Goal: Task Accomplishment & Management: Manage account settings

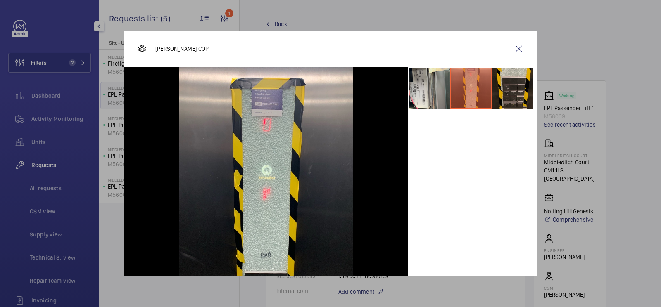
scroll to position [380, 0]
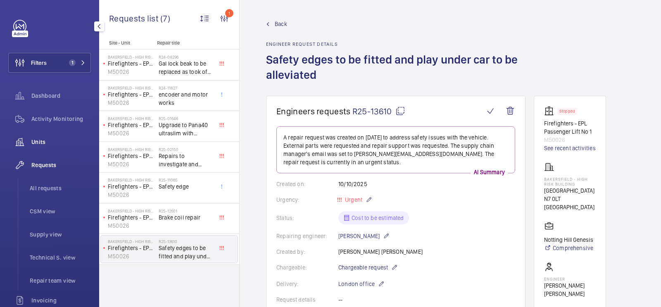
click at [38, 143] on span "Units" at bounding box center [60, 142] width 59 height 8
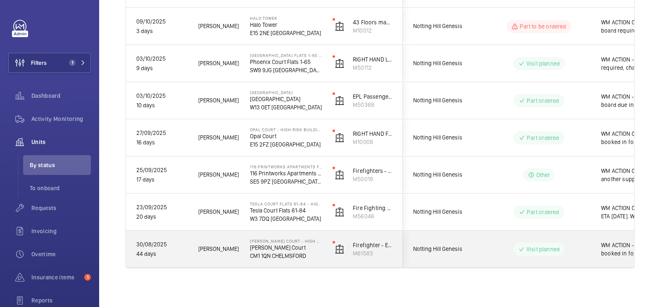
scroll to position [0, 62]
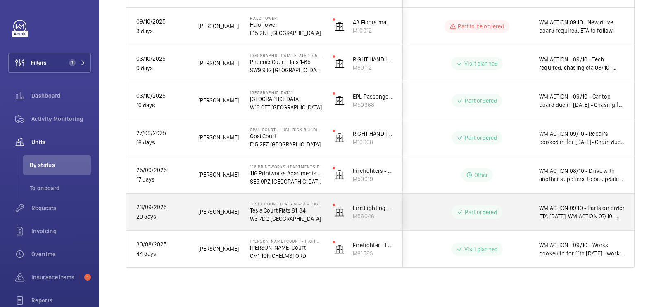
click at [537, 223] on div "WM ACTION 09.10 - Parts on order ETA [DATE]. WM ACTION 07/10 - Sent to various …" at bounding box center [576, 212] width 95 height 36
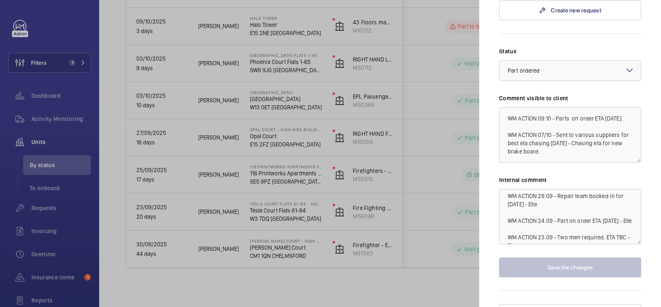
scroll to position [41, 0]
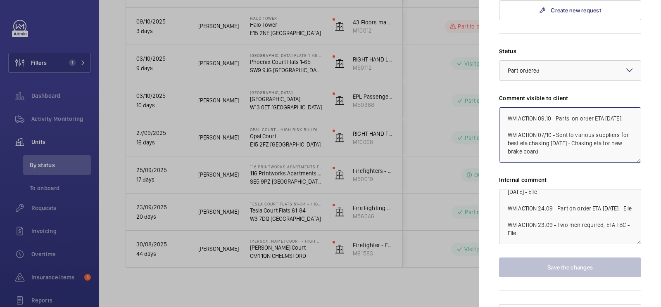
click at [538, 107] on textarea "WM ACTION 09.10 - Parts on order ETA [DATE]. WM ACTION 07/10 - Sent to various …" at bounding box center [570, 134] width 142 height 55
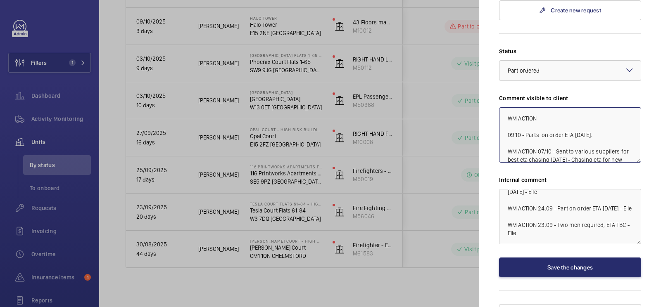
click at [553, 107] on textarea "WM ACTION 09.10 - Parts on order ETA [DATE]. WM ACTION 07/10 - Sent to various …" at bounding box center [570, 134] width 142 height 55
click at [603, 61] on div at bounding box center [569, 71] width 141 height 20
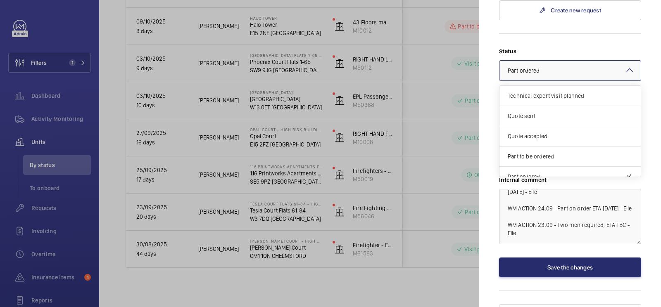
scroll to position [69, 0]
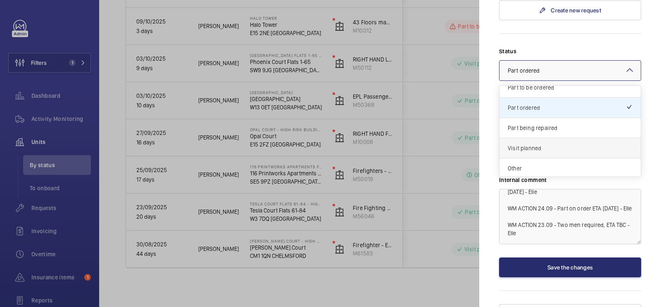
click at [560, 138] on div "Visit planned" at bounding box center [569, 148] width 141 height 20
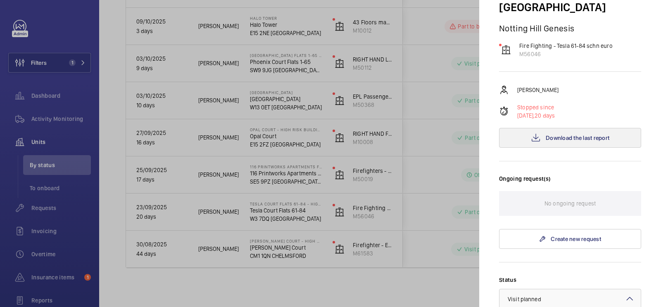
scroll to position [89, 0]
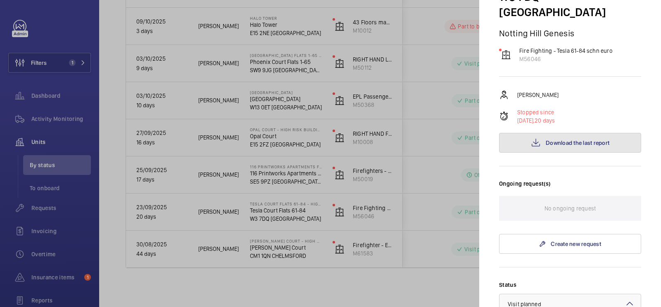
click at [558, 133] on button "Download the last report" at bounding box center [570, 143] width 142 height 20
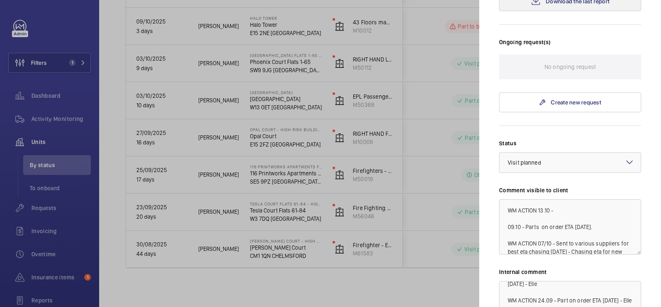
scroll to position [257, 0]
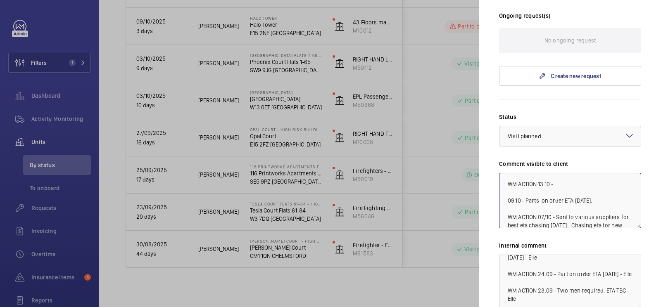
click at [571, 173] on textarea "WM ACTION 13.10 - 09.10 - Parts on order ETA [DATE]. WM ACTION 07/10 - Sent to …" at bounding box center [570, 200] width 142 height 55
click at [597, 173] on textarea "WM ACTION 13.10 - 09.10 - Parts on order ETA [DATE]. WM ACTION 07/10 - Sent to …" at bounding box center [570, 200] width 142 height 55
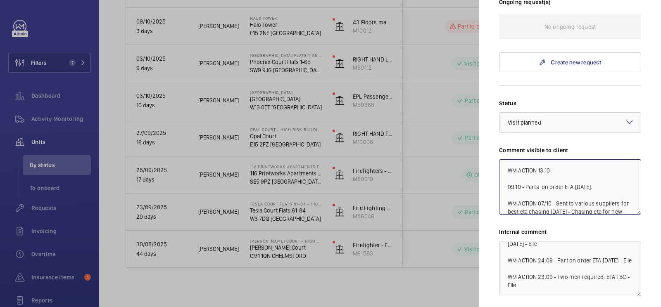
scroll to position [322, 0]
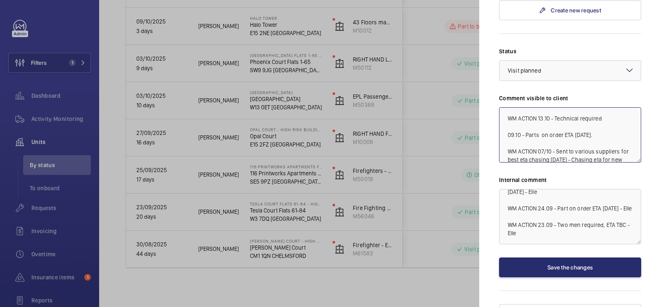
click at [614, 107] on textarea "WM ACTION 13.10 - Technical required 09.10 - Parts on order ETA [DATE]. WM ACTI…" at bounding box center [570, 134] width 142 height 55
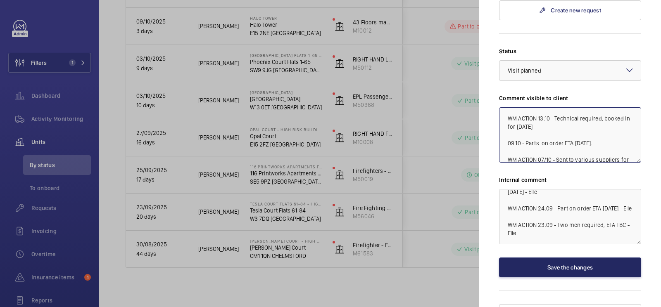
type textarea "WM ACTION 13.10 - Technical required, booked in for [DATE] 09.10 - Parts on ord…"
click at [559, 258] on button "Save the changes" at bounding box center [570, 268] width 142 height 20
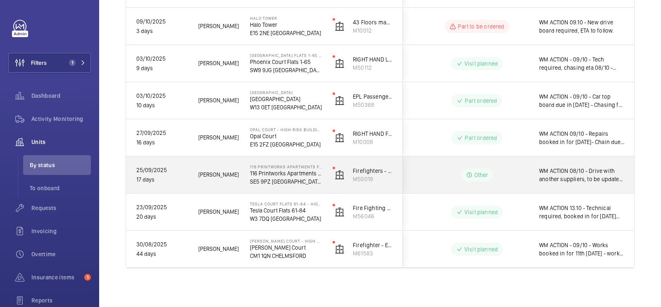
click at [513, 182] on div "Other" at bounding box center [471, 175] width 113 height 30
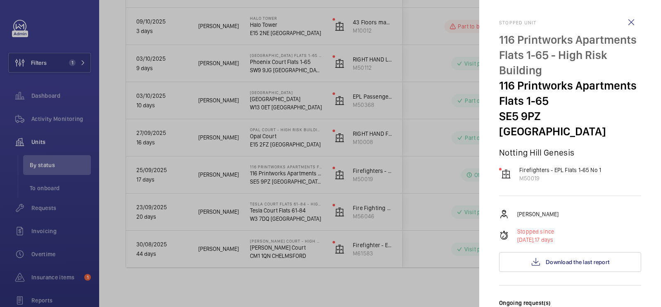
scroll to position [368, 0]
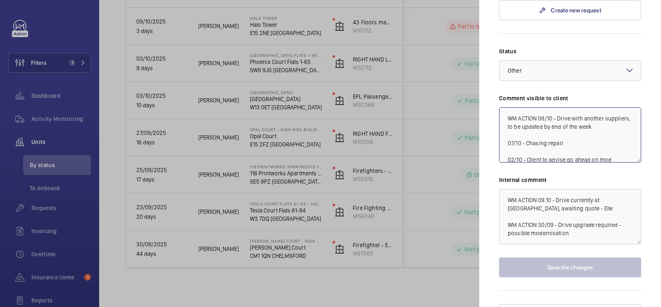
click at [538, 107] on textarea "WM ACTION 08/10 - Drive with another suppliers, to be updated by end of the wee…" at bounding box center [570, 134] width 142 height 55
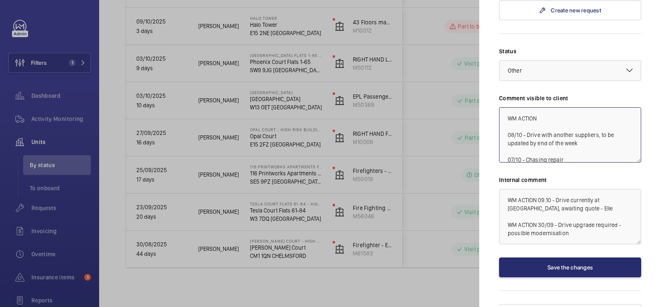
click at [547, 107] on textarea "WM ACTION 08/10 - Drive with another suppliers, to be updated by end of the wee…" at bounding box center [570, 134] width 142 height 55
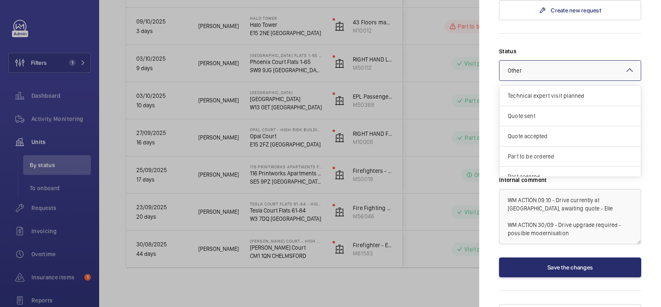
click at [573, 61] on div at bounding box center [569, 71] width 141 height 20
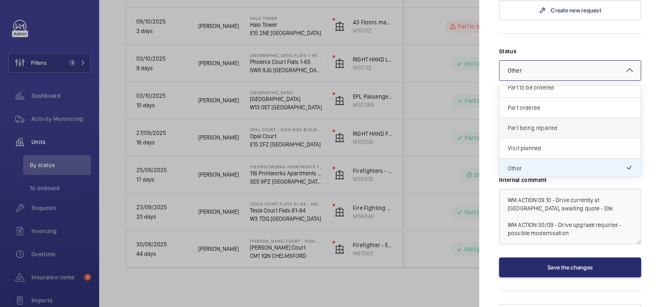
click at [558, 118] on div "Part being repaired" at bounding box center [569, 128] width 141 height 20
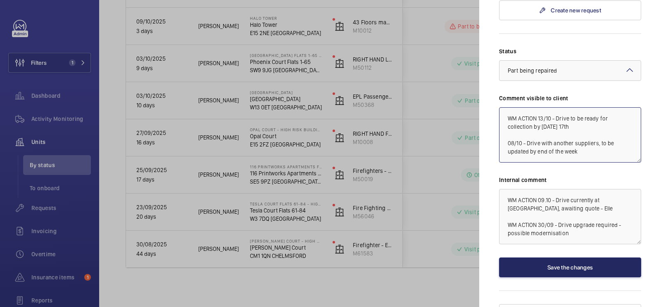
type textarea "WM ACTION 13/10 - Drive to be ready for collection by [DATE] 17th 08/10 - Drive…"
click at [565, 258] on button "Save the changes" at bounding box center [570, 268] width 142 height 20
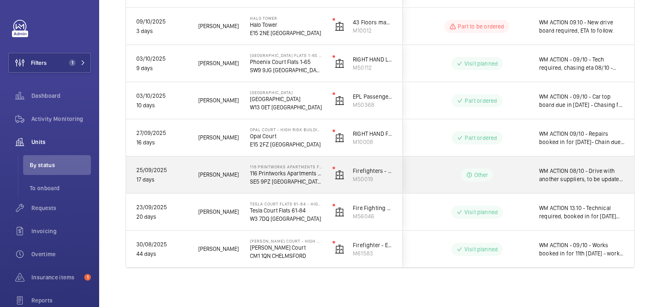
scroll to position [0, 0]
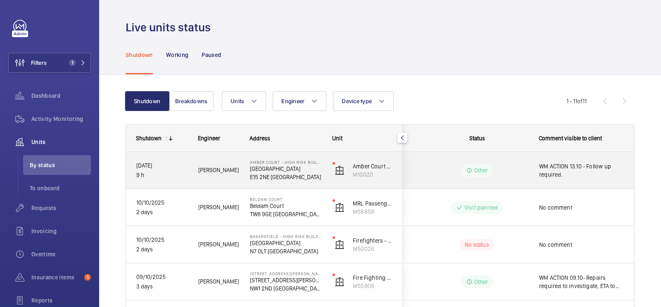
click at [523, 185] on div "Other" at bounding box center [471, 171] width 113 height 30
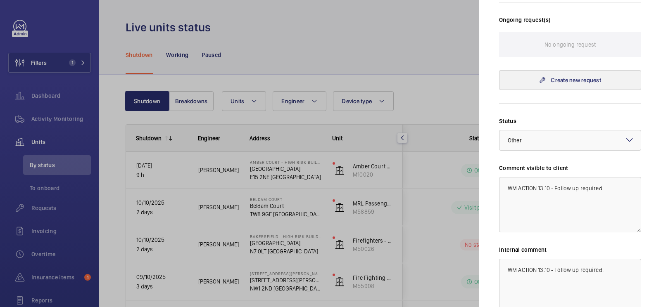
scroll to position [221, 0]
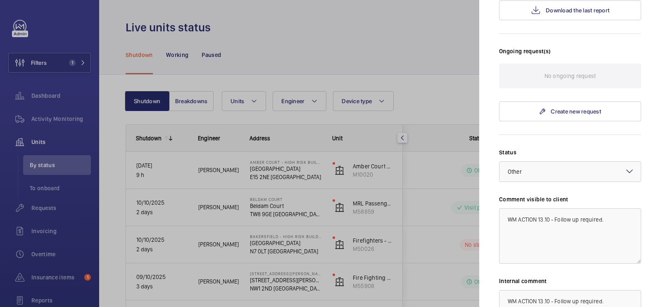
click at [404, 174] on div at bounding box center [330, 153] width 661 height 307
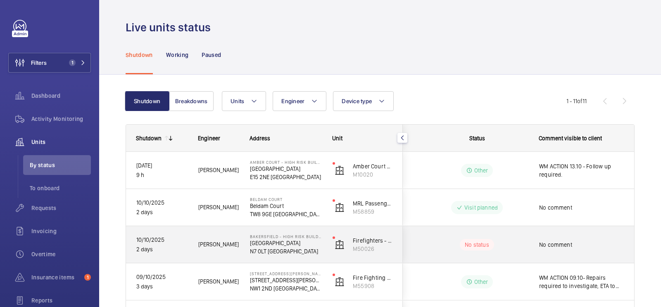
scroll to position [293, 0]
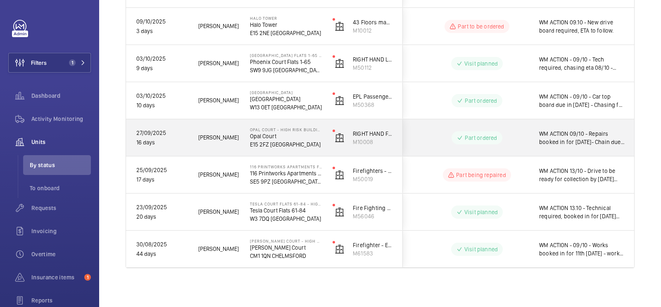
click at [532, 136] on div "WM ACTION 09/10 - Repairs booked in for [DATE]- Chain due in [DATE] - Parts due…" at bounding box center [576, 138] width 95 height 36
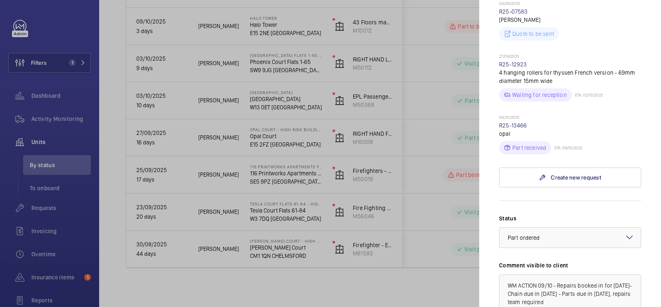
scroll to position [0, 0]
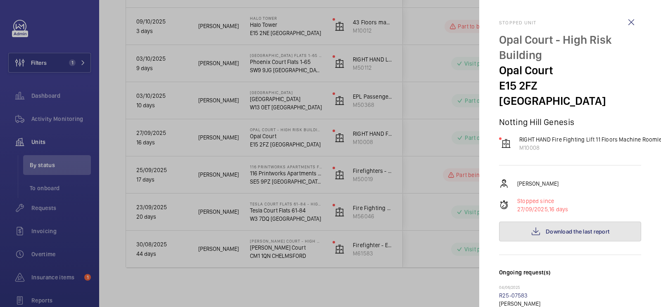
click at [581, 222] on button "Download the last report" at bounding box center [570, 232] width 142 height 20
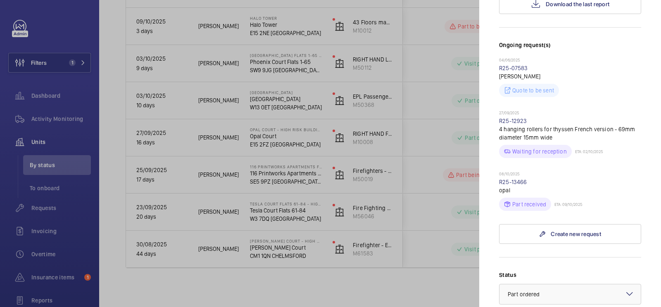
scroll to position [294, 0]
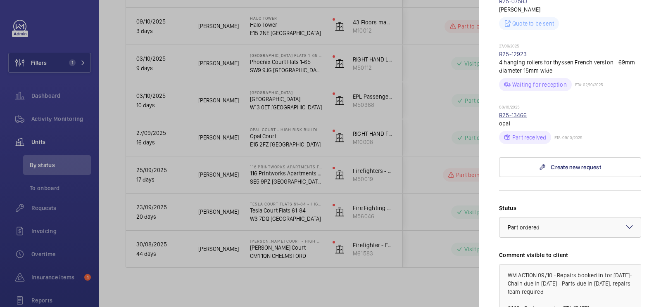
click at [518, 112] on link "R25-13466" at bounding box center [513, 115] width 28 height 7
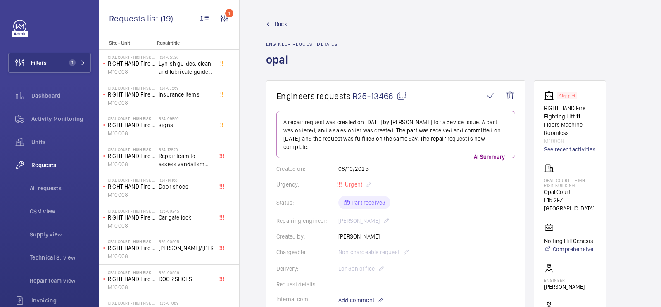
click at [269, 23] on mat-icon at bounding box center [268, 24] width 4 height 4
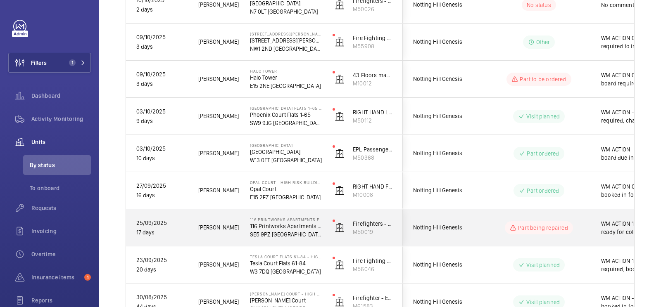
scroll to position [239, 0]
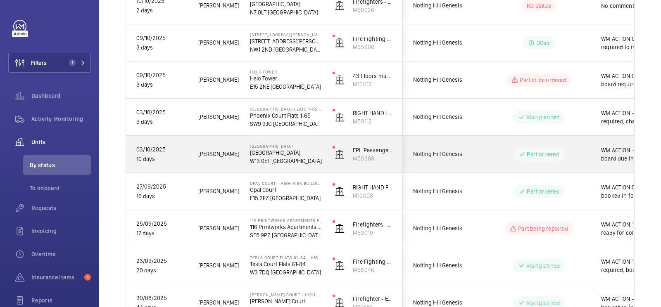
click at [466, 151] on span "Notting Hill Genesis" at bounding box center [445, 153] width 64 height 9
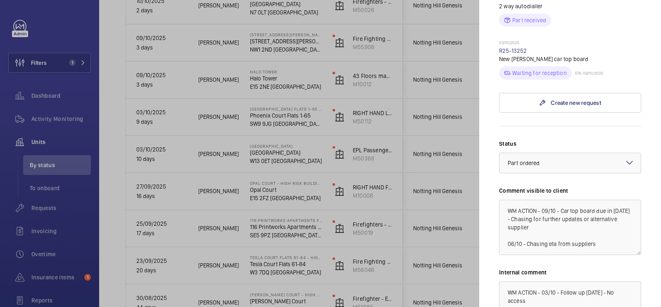
scroll to position [370, 0]
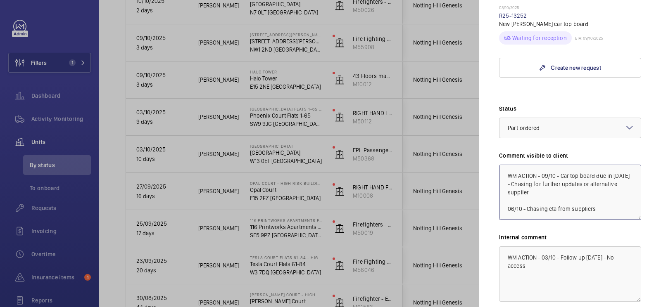
click at [543, 165] on textarea "WM ACTION - 09/10 - Car top board due in [DATE] - Chasing for further updates o…" at bounding box center [570, 192] width 142 height 55
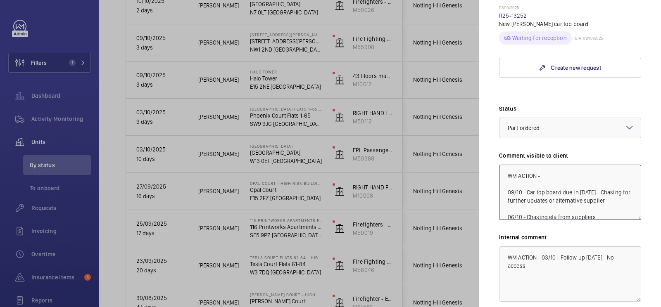
click at [558, 165] on textarea "WM ACTION - 09/10 - Car top board due in [DATE] - Chasing for further updates o…" at bounding box center [570, 192] width 142 height 55
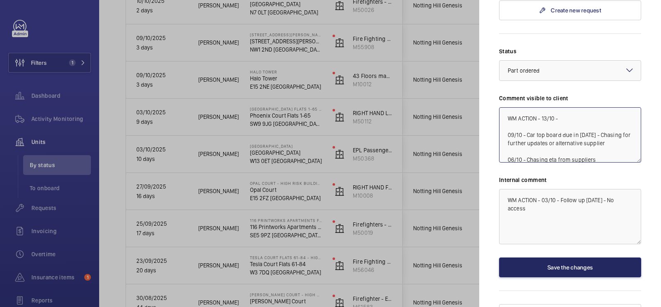
type textarea "WM ACTION - 13/10 - 09/10 - Car top board due in [DATE] - Chasing for further u…"
click at [568, 258] on button "Save the changes" at bounding box center [570, 268] width 142 height 20
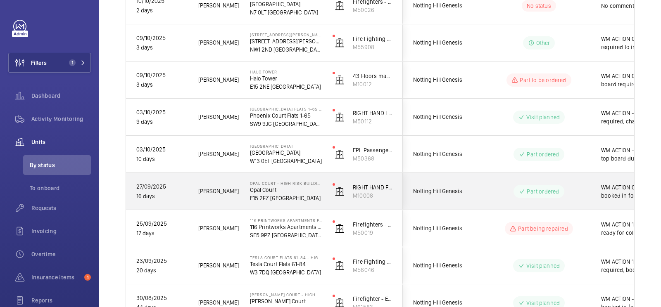
click at [513, 194] on wm-front-pills "Part ordered" at bounding box center [538, 191] width 50 height 13
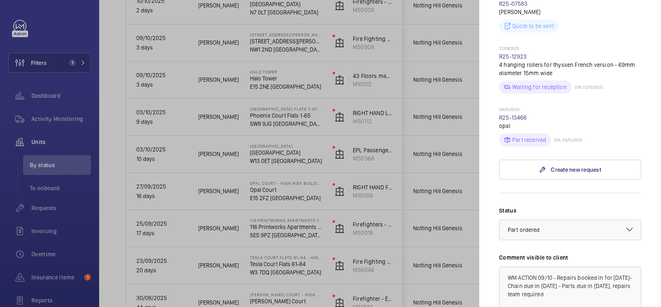
scroll to position [300, 0]
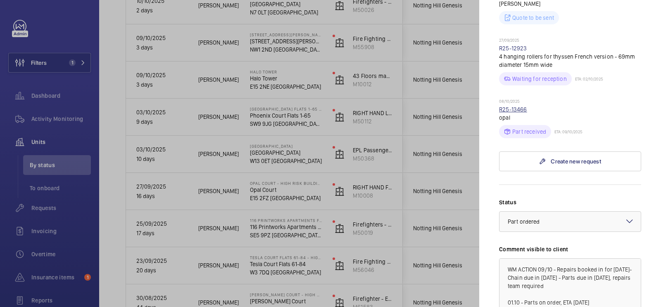
click at [508, 106] on link "R25-13466" at bounding box center [513, 109] width 28 height 7
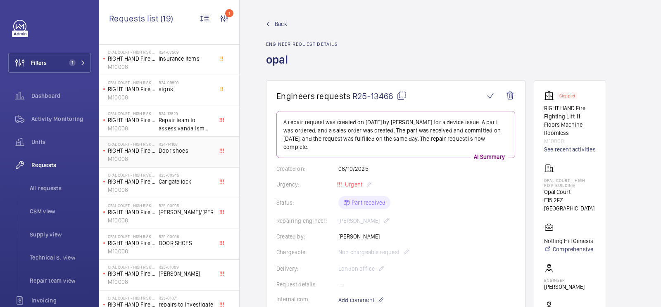
scroll to position [41, 0]
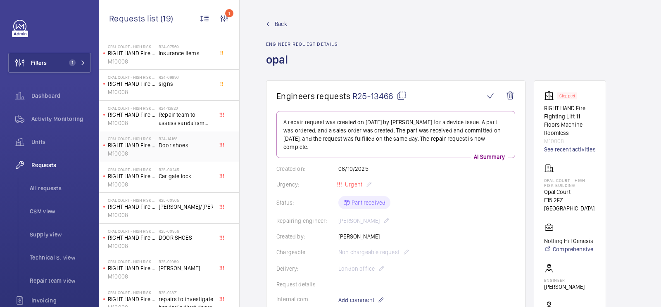
click at [173, 141] on span "Door shoes" at bounding box center [186, 145] width 54 height 8
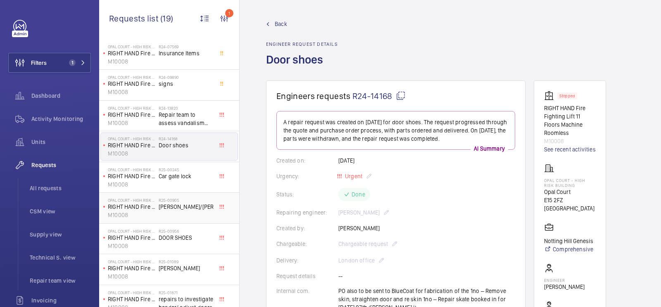
click at [180, 210] on span "[PERSON_NAME]/[PERSON_NAME]" at bounding box center [186, 207] width 54 height 8
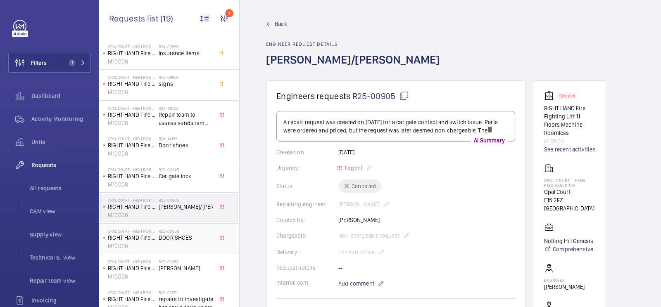
click at [195, 244] on div "R25-00956 DOOR SHOES" at bounding box center [186, 241] width 54 height 24
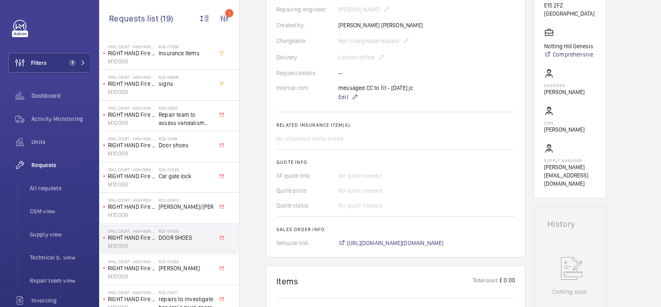
scroll to position [203, 0]
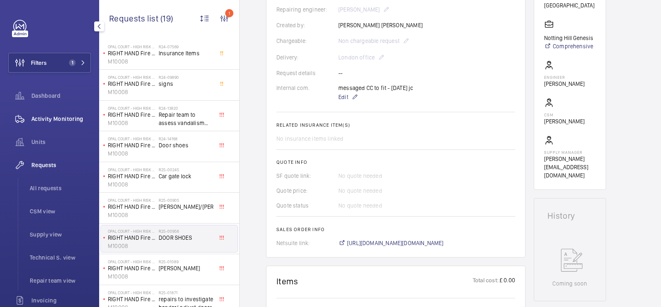
click at [68, 126] on div "Activity Monitoring" at bounding box center [49, 119] width 83 height 20
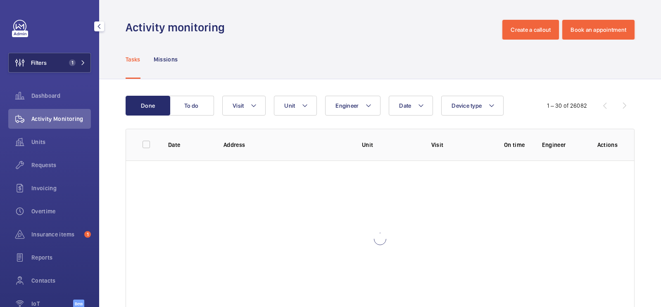
click at [57, 62] on button "Filters 1" at bounding box center [49, 63] width 83 height 20
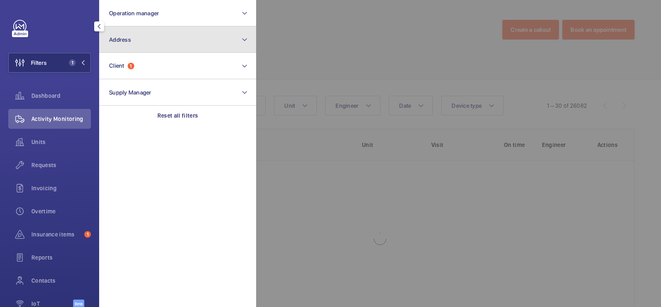
click at [146, 46] on button "Address" at bounding box center [177, 39] width 157 height 26
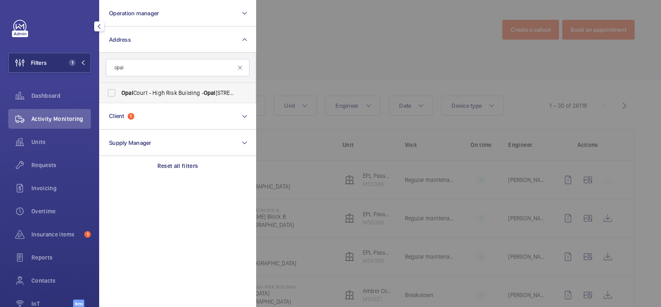
type input "opal"
click at [168, 91] on span "Opal Court - High Risk Building - [GEOGRAPHIC_DATA]" at bounding box center [178, 93] width 114 height 8
click at [120, 91] on input "Opal Court - High Risk Building - [GEOGRAPHIC_DATA]" at bounding box center [111, 93] width 17 height 17
checkbox input "true"
click at [329, 75] on div at bounding box center [586, 153] width 661 height 307
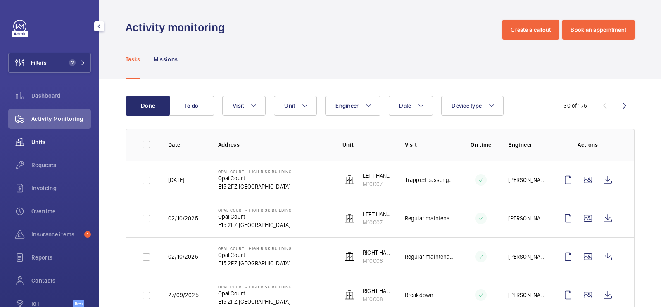
click at [44, 143] on span "Units" at bounding box center [60, 142] width 59 height 8
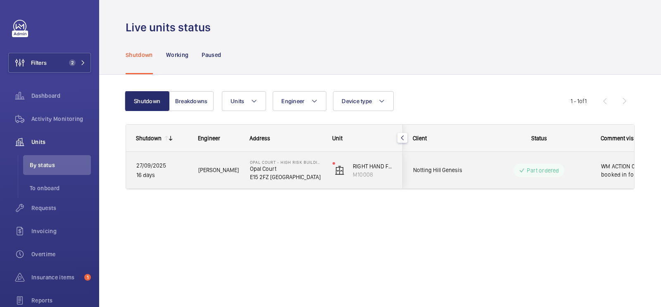
click at [525, 182] on div "Part ordered" at bounding box center [533, 171] width 113 height 30
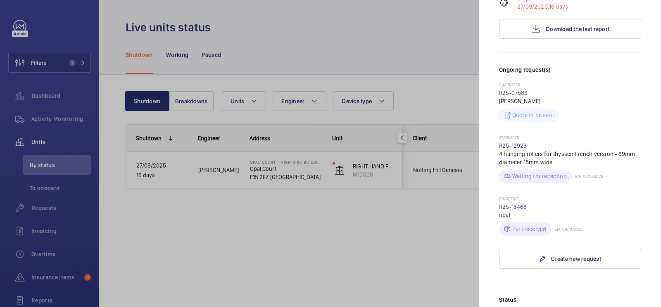
scroll to position [451, 0]
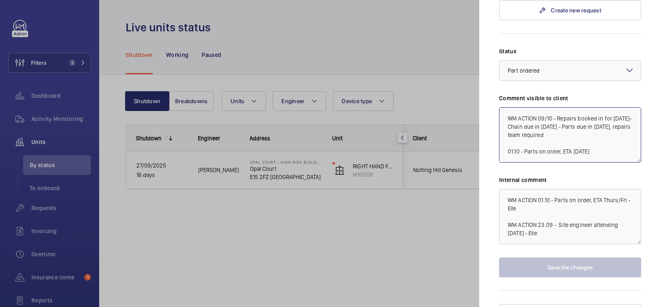
click at [538, 107] on textarea "WM ACTION 09/10 - Repairs booked in for [DATE]- Chain due in [DATE] - Parts due…" at bounding box center [570, 134] width 142 height 55
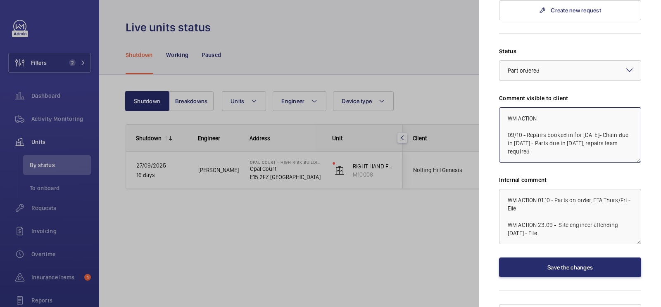
click at [559, 107] on textarea "WM ACTION 09/10 - Repairs booked in for [DATE]- Chain due in [DATE] - Parts due…" at bounding box center [570, 134] width 142 height 55
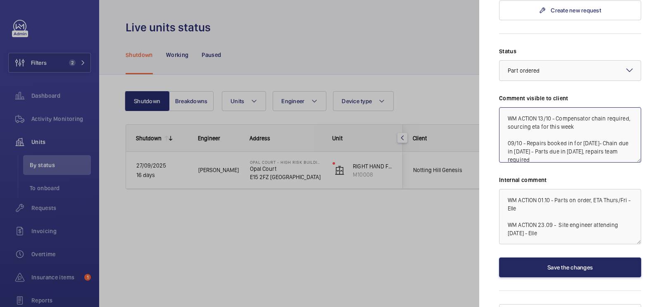
type textarea "WM ACTION 13/10 - Compensator chain required, sourcing eta for this week 09/10 …"
click at [588, 258] on button "Save the changes" at bounding box center [570, 268] width 142 height 20
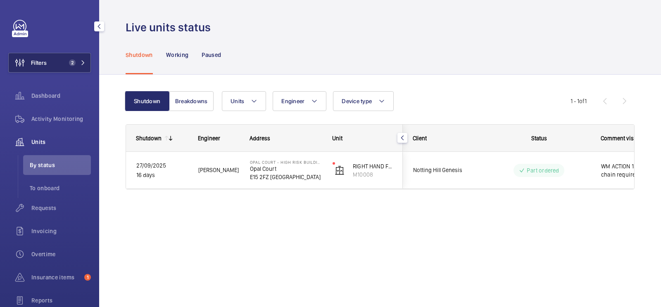
click at [74, 59] on span "2" at bounding box center [71, 62] width 10 height 7
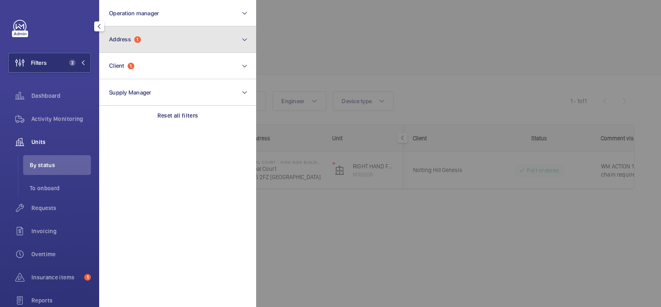
click at [154, 39] on button "Address 1" at bounding box center [177, 39] width 157 height 26
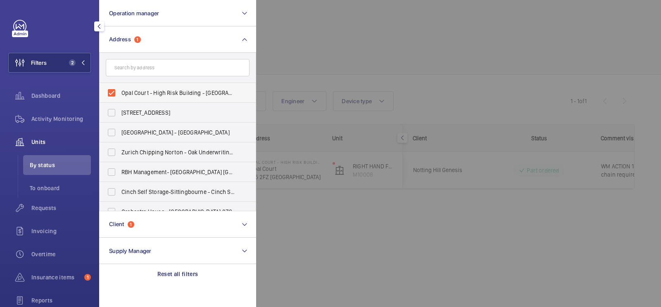
click at [158, 88] on label "Opal Court - High Risk Building - [GEOGRAPHIC_DATA]" at bounding box center [171, 93] width 144 height 20
click at [120, 88] on input "Opal Court - High Risk Building - [GEOGRAPHIC_DATA]" at bounding box center [111, 93] width 17 height 17
checkbox input "false"
click at [385, 82] on div at bounding box center [586, 153] width 661 height 307
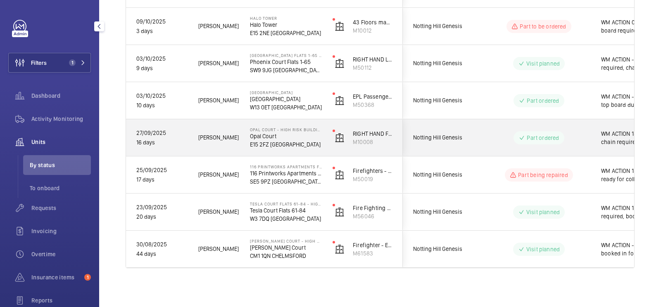
scroll to position [280, 0]
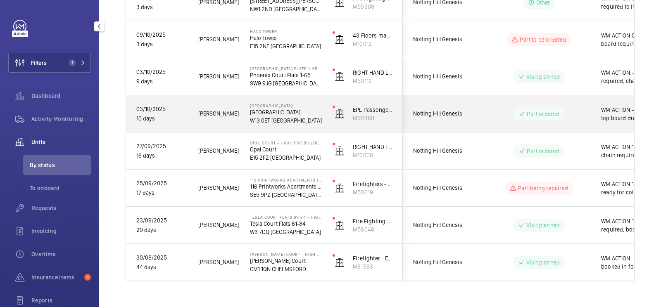
click at [499, 116] on wm-front-pills-cell "Part ordered" at bounding box center [538, 113] width 103 height 13
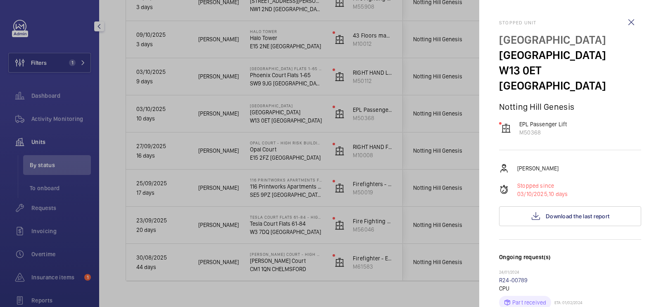
scroll to position [428, 0]
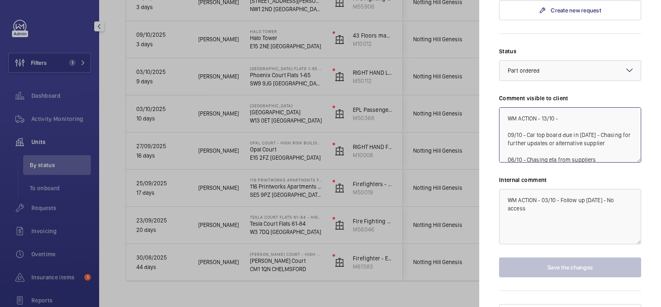
click at [587, 107] on textarea "WM ACTION - 13/10 - 09/10 - Car top board due in [DATE] - Chasing for further u…" at bounding box center [570, 134] width 142 height 55
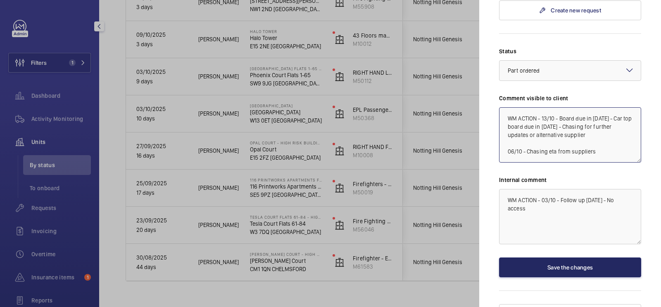
type textarea "WM ACTION - 13/10 - Board due in [DATE] - Car top board due in [DATE] - Chasing…"
click at [559, 258] on button "Save the changes" at bounding box center [570, 268] width 142 height 20
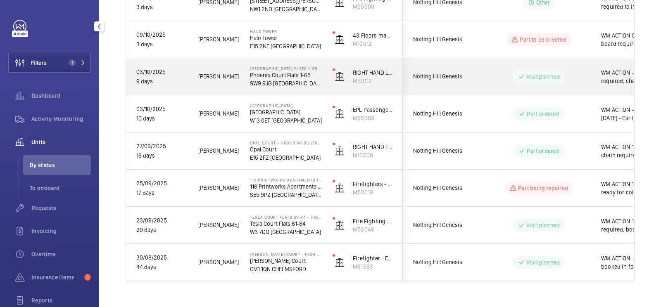
click at [493, 76] on wm-front-pills-cell "Visit planned" at bounding box center [538, 76] width 103 height 13
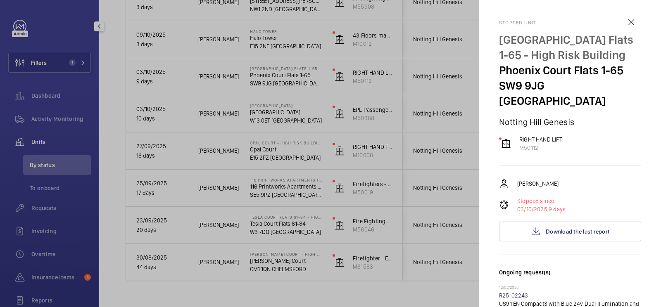
click at [438, 103] on div at bounding box center [330, 153] width 661 height 307
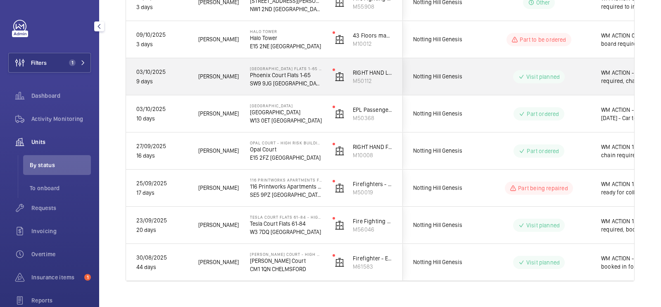
click at [421, 66] on div "Notting Hill Genesis" at bounding box center [439, 77] width 73 height 26
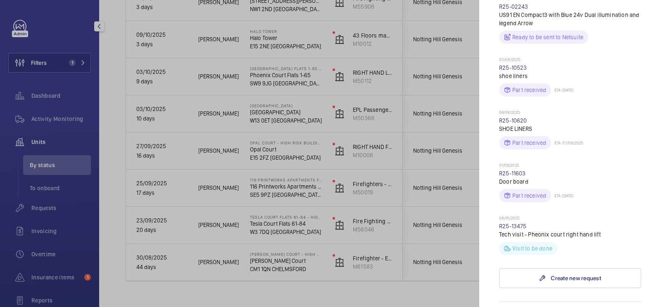
scroll to position [291, 0]
click at [424, 95] on div at bounding box center [330, 153] width 661 height 307
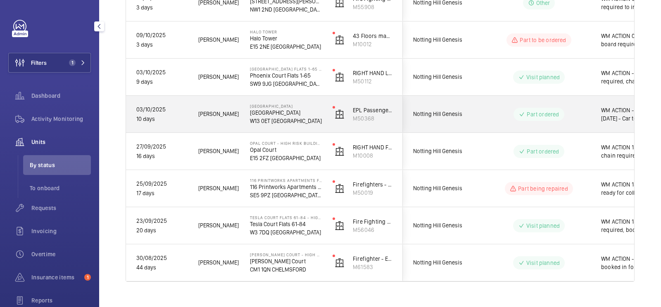
scroll to position [238, 0]
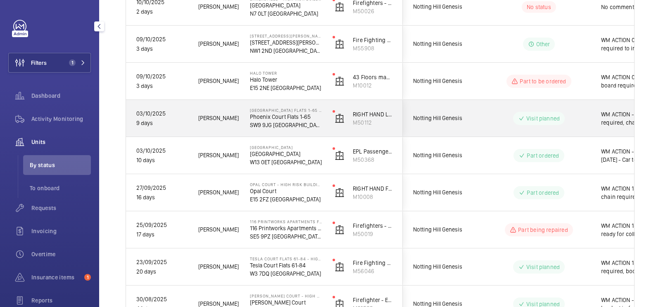
click at [485, 121] on div "Visit planned" at bounding box center [533, 119] width 113 height 30
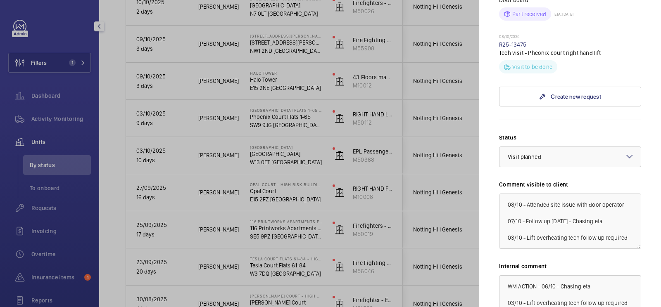
scroll to position [557, 0]
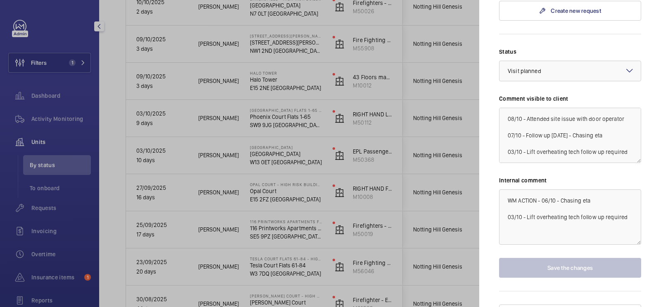
click at [343, 166] on div at bounding box center [330, 153] width 661 height 307
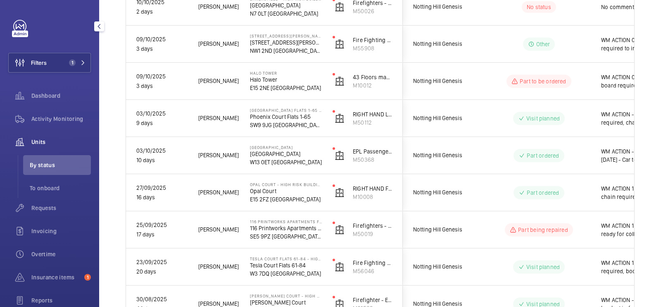
scroll to position [0, 0]
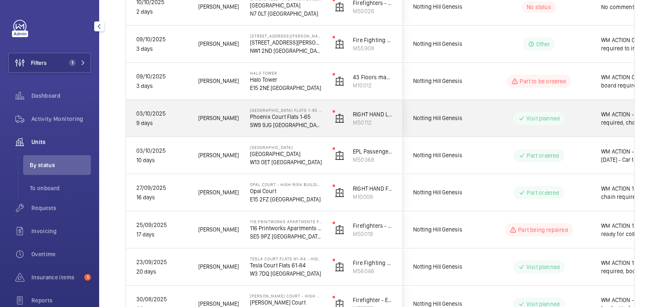
click at [509, 113] on wm-front-pills-cell "Visit planned" at bounding box center [538, 118] width 103 height 13
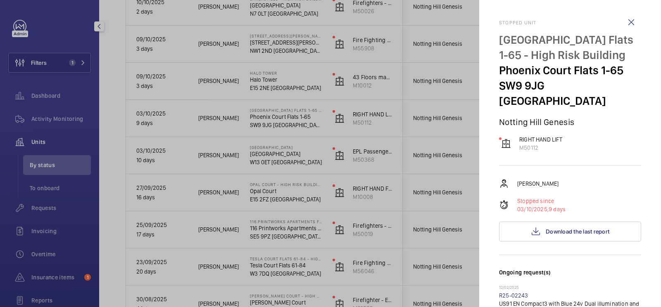
scroll to position [557, 0]
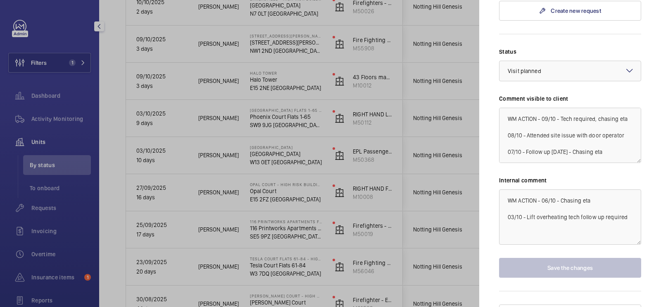
click at [408, 142] on div at bounding box center [330, 153] width 661 height 307
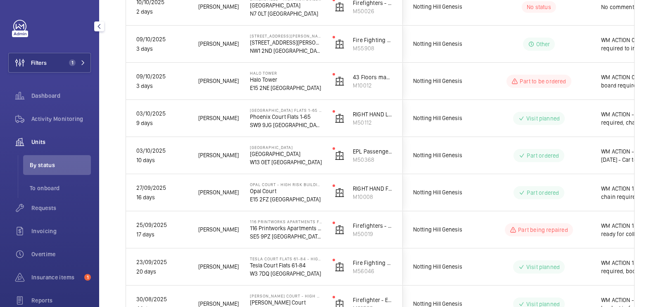
scroll to position [0, 0]
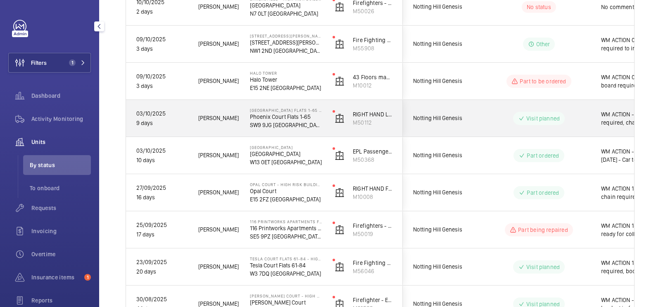
click at [481, 109] on div "Visit planned" at bounding box center [533, 119] width 113 height 30
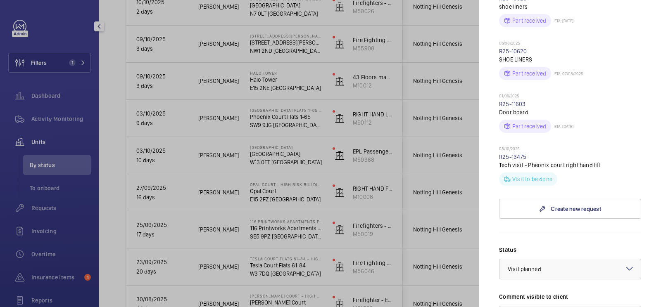
scroll to position [362, 0]
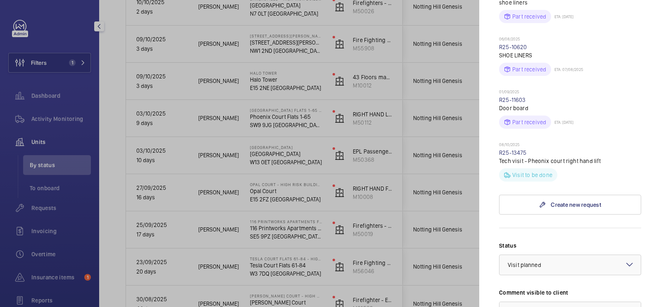
click at [472, 205] on div at bounding box center [330, 153] width 661 height 307
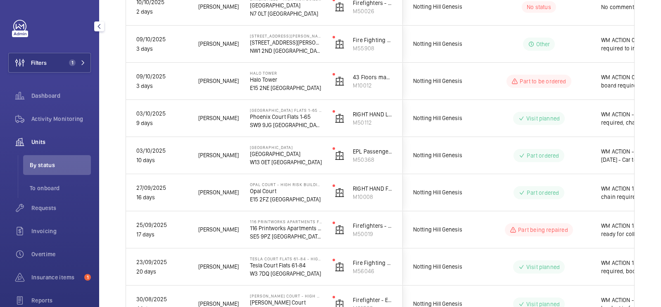
scroll to position [0, 0]
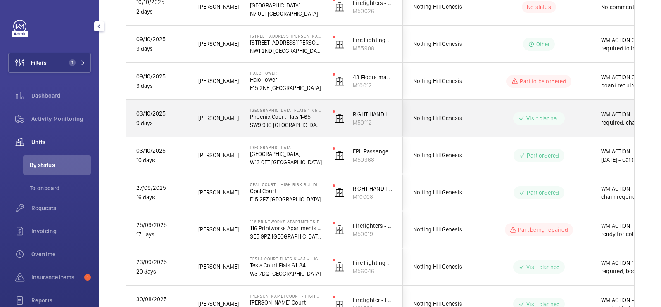
click at [494, 128] on div "Visit planned" at bounding box center [533, 119] width 113 height 30
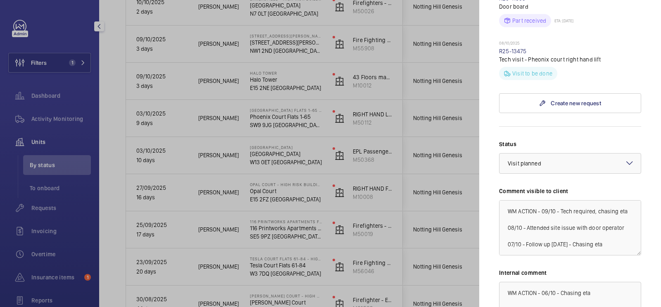
scroll to position [530, 0]
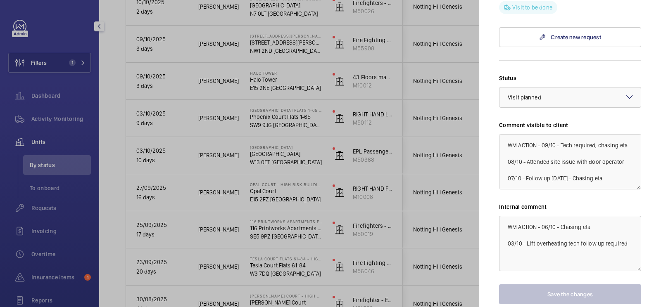
click at [412, 102] on div at bounding box center [330, 153] width 661 height 307
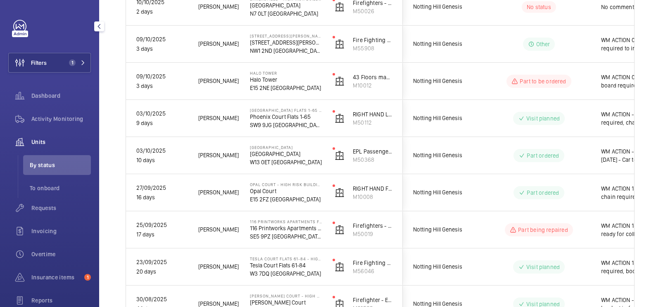
scroll to position [0, 0]
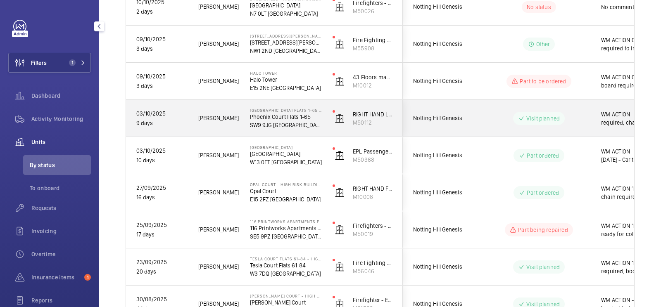
click at [457, 120] on span "Notting Hill Genesis" at bounding box center [445, 118] width 64 height 9
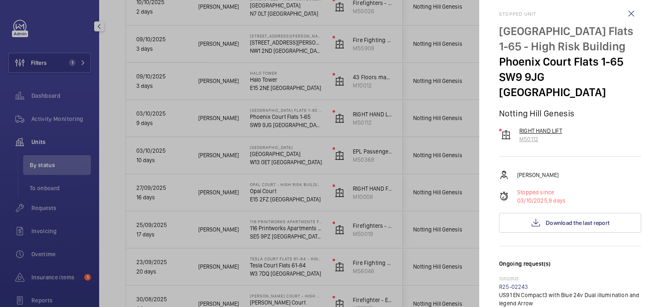
scroll to position [9, 0]
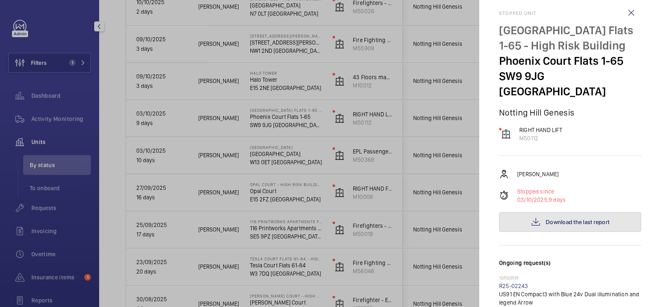
click at [592, 219] on span "Download the last report" at bounding box center [577, 222] width 64 height 7
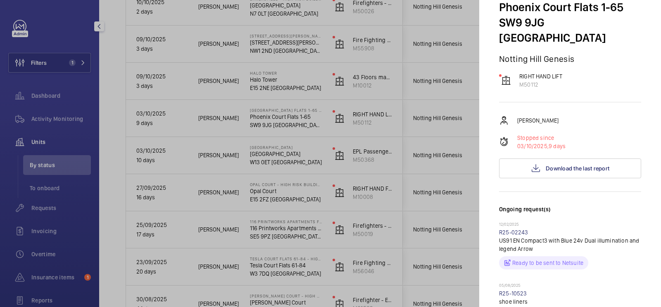
scroll to position [73, 0]
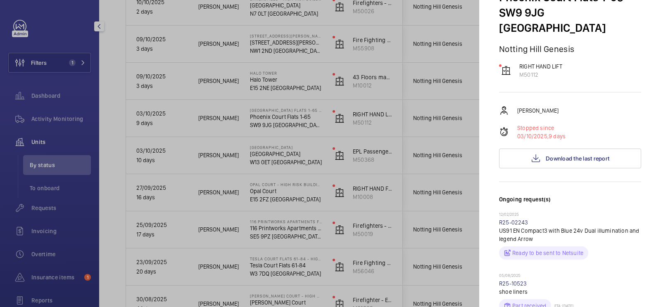
click at [88, 83] on div at bounding box center [330, 153] width 661 height 307
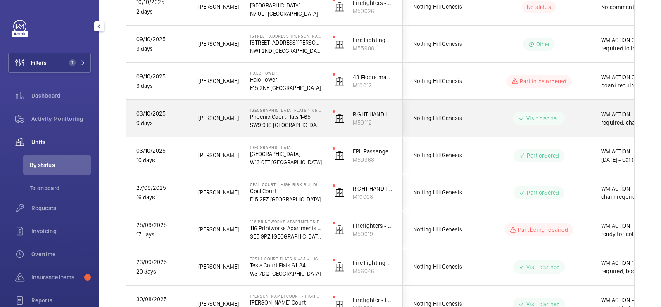
scroll to position [0, 0]
